Goal: Task Accomplishment & Management: Use online tool/utility

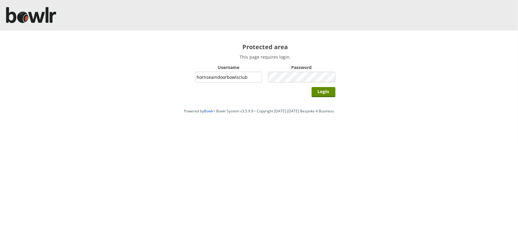
click at [311, 87] on input "Login" at bounding box center [323, 92] width 24 height 10
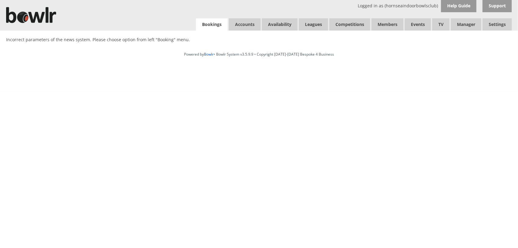
click at [210, 22] on link "Bookings" at bounding box center [212, 24] width 32 height 13
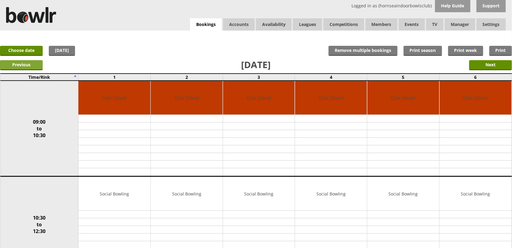
click at [28, 64] on input "Previous" at bounding box center [21, 65] width 43 height 10
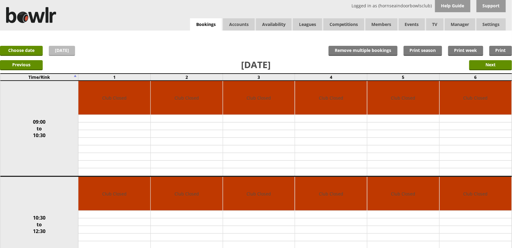
click at [61, 54] on link "Today" at bounding box center [62, 51] width 26 height 10
